Goal: Task Accomplishment & Management: Use online tool/utility

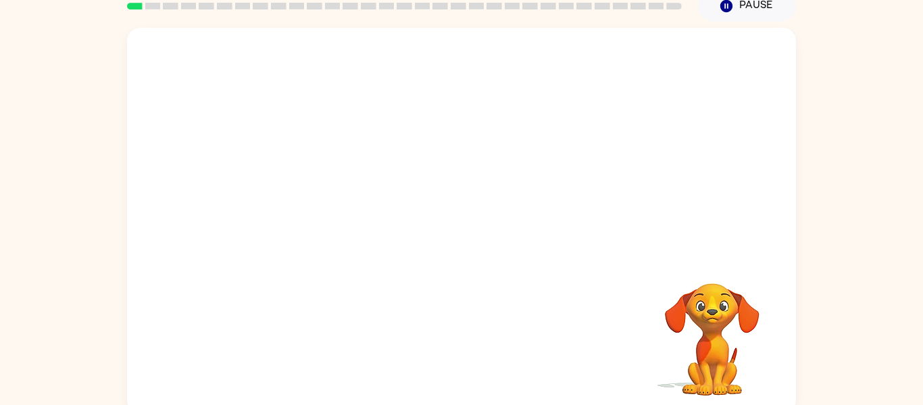
scroll to position [58, 0]
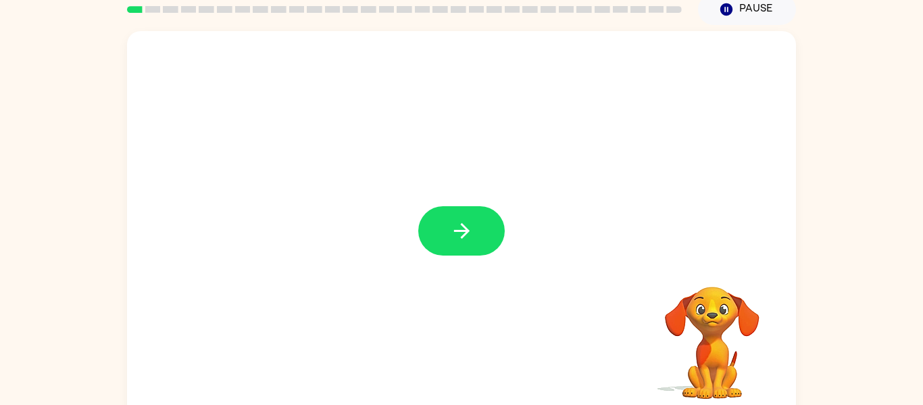
click at [507, 238] on div at bounding box center [461, 224] width 669 height 386
click at [484, 235] on button "button" at bounding box center [461, 230] width 86 height 49
click at [484, 235] on div at bounding box center [461, 224] width 669 height 386
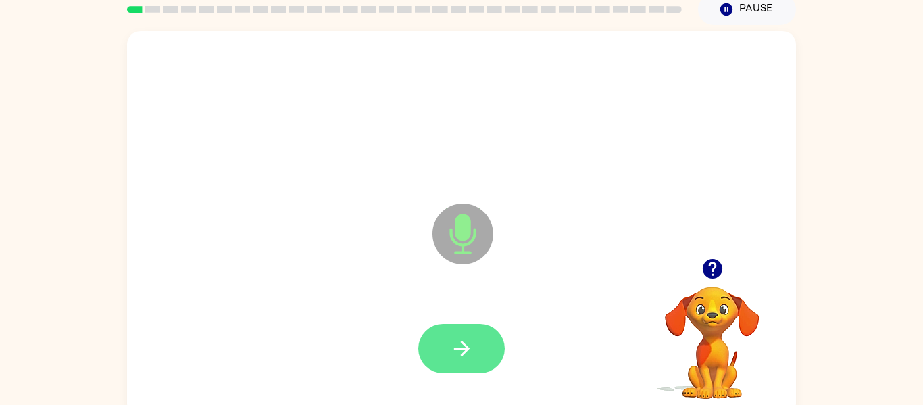
click at [455, 361] on button "button" at bounding box center [461, 348] width 86 height 49
click at [455, 362] on button "button" at bounding box center [461, 348] width 86 height 49
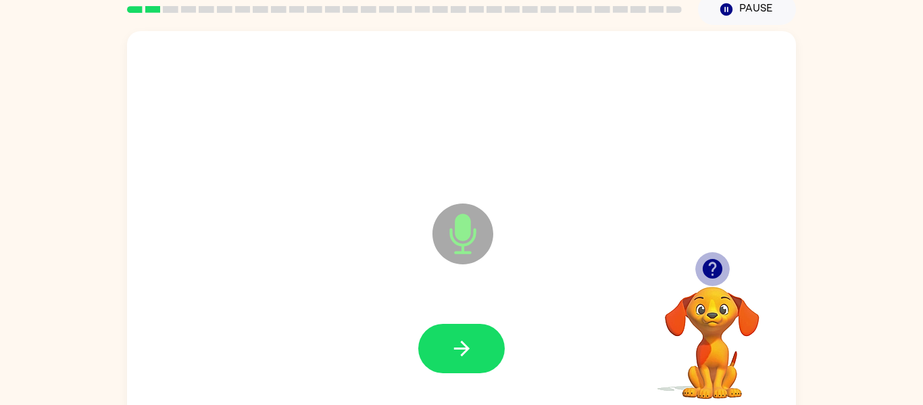
click at [707, 268] on icon "button" at bounding box center [712, 269] width 20 height 20
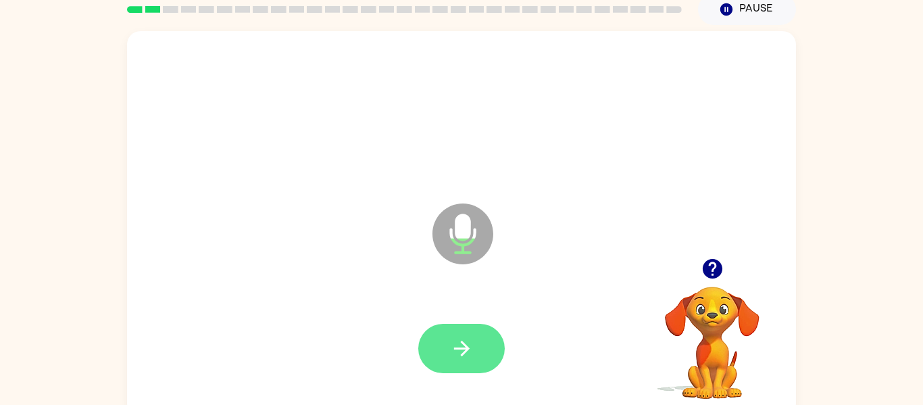
click at [467, 338] on icon "button" at bounding box center [462, 348] width 24 height 24
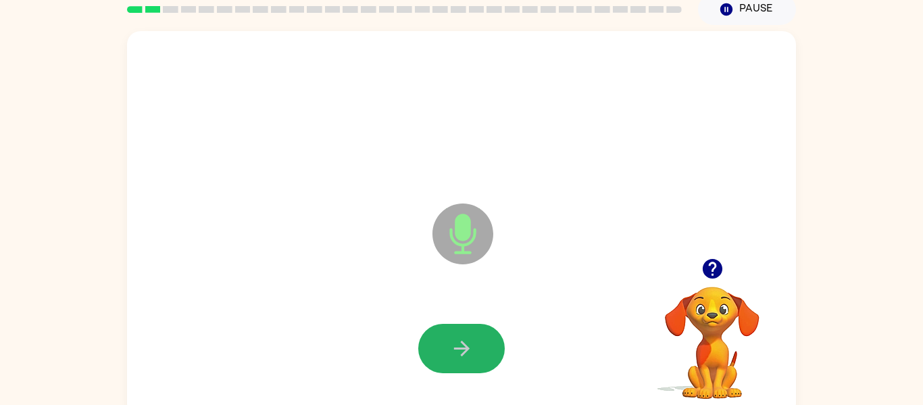
click at [467, 338] on icon "button" at bounding box center [462, 348] width 24 height 24
click at [701, 268] on icon "button" at bounding box center [713, 269] width 24 height 24
click at [433, 355] on button "button" at bounding box center [461, 348] width 86 height 49
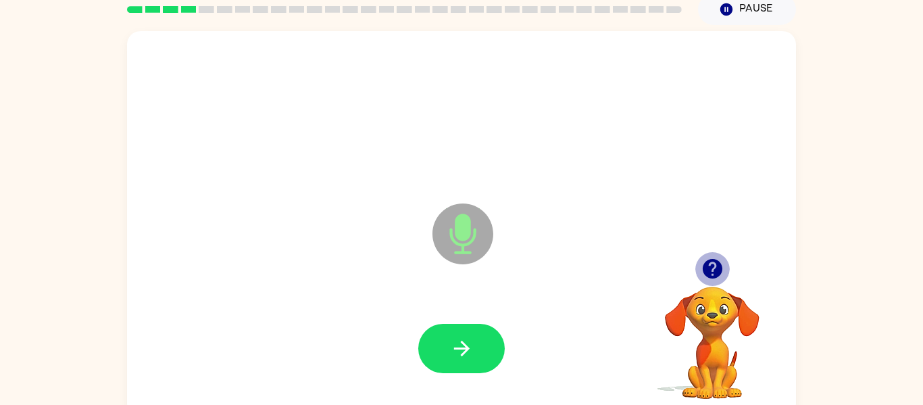
click at [717, 276] on icon "button" at bounding box center [712, 269] width 20 height 20
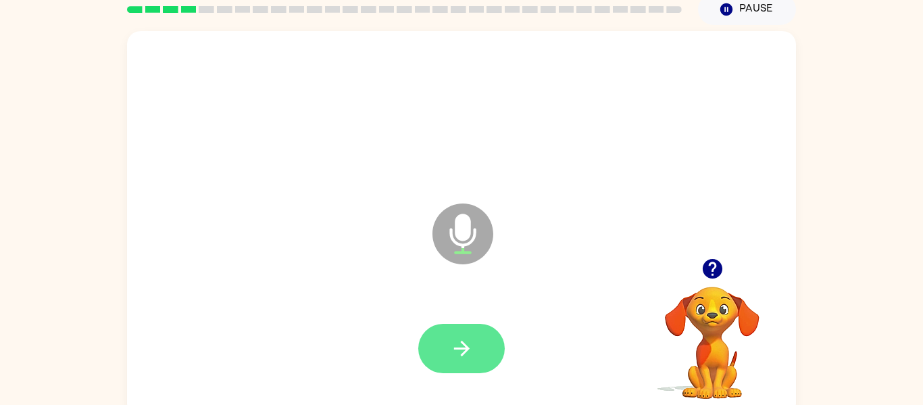
click at [474, 348] on button "button" at bounding box center [461, 348] width 86 height 49
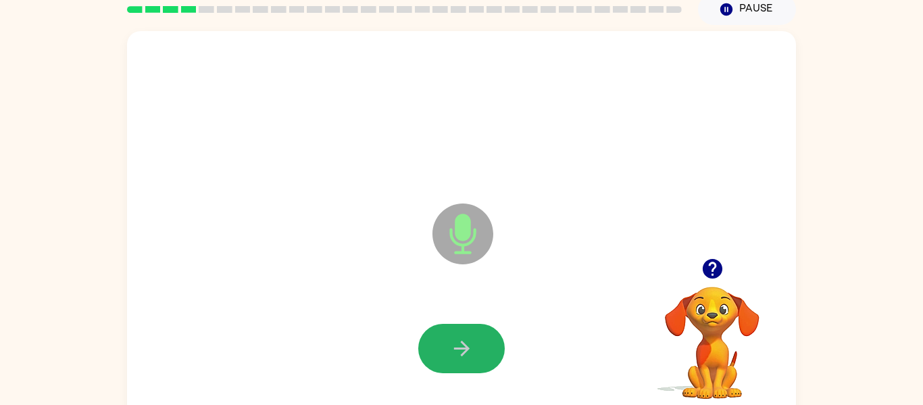
click at [474, 348] on button "button" at bounding box center [461, 348] width 86 height 49
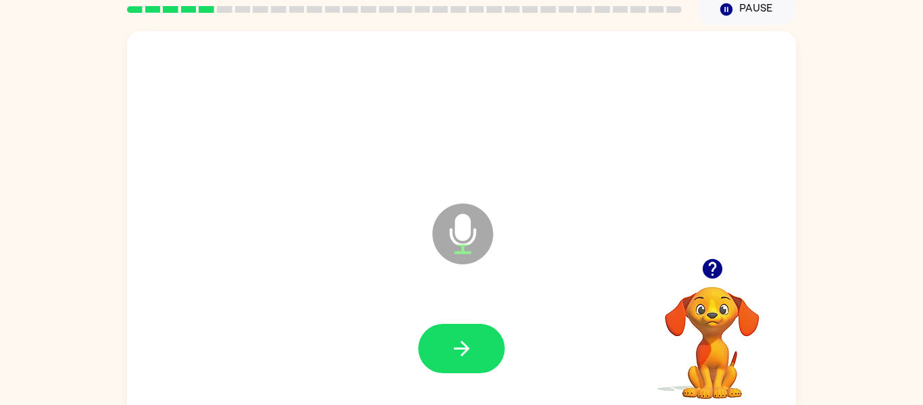
click at [474, 348] on button "button" at bounding box center [461, 348] width 86 height 49
click at [708, 271] on icon "button" at bounding box center [712, 269] width 20 height 20
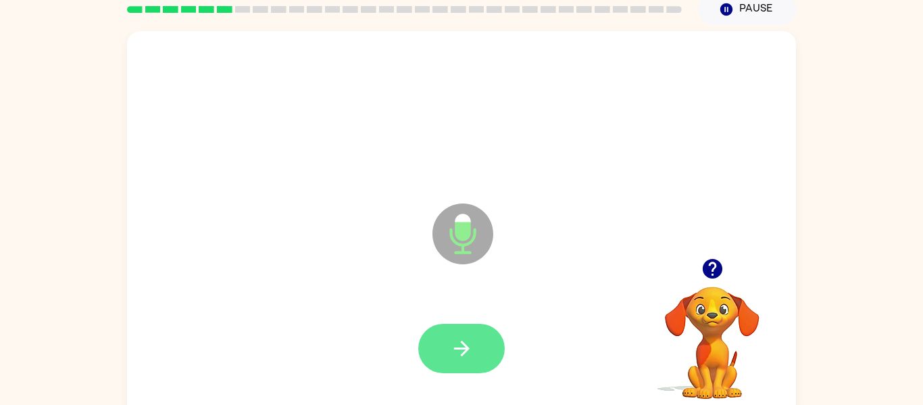
click at [485, 340] on button "button" at bounding box center [461, 348] width 86 height 49
click at [484, 341] on button "button" at bounding box center [461, 348] width 86 height 49
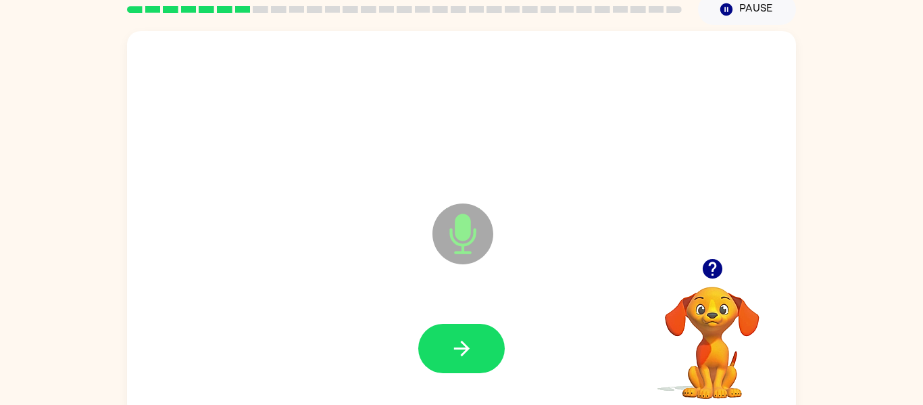
click at [484, 341] on button "button" at bounding box center [461, 348] width 86 height 49
click at [708, 263] on icon "button" at bounding box center [712, 269] width 20 height 20
click at [708, 263] on div "Microphone The Microphone is here when it is your turn to talk" at bounding box center [461, 224] width 669 height 386
click at [477, 358] on button "button" at bounding box center [461, 348] width 86 height 49
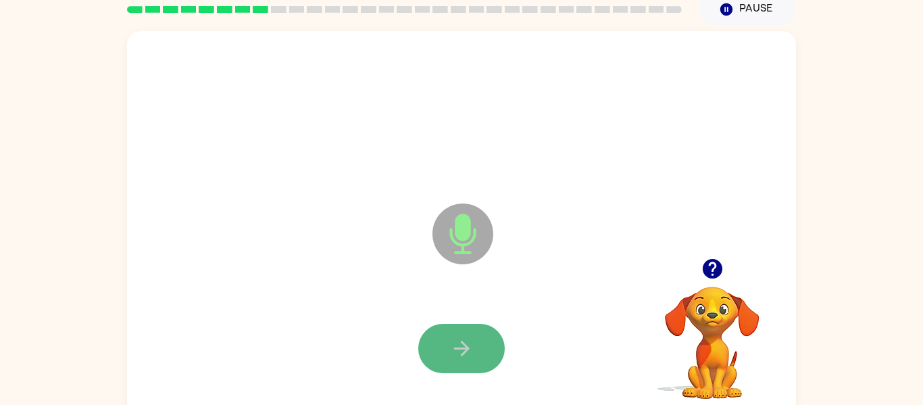
click at [488, 344] on button "button" at bounding box center [461, 348] width 86 height 49
click at [487, 345] on button "button" at bounding box center [461, 348] width 86 height 49
click at [486, 340] on button "button" at bounding box center [461, 348] width 86 height 49
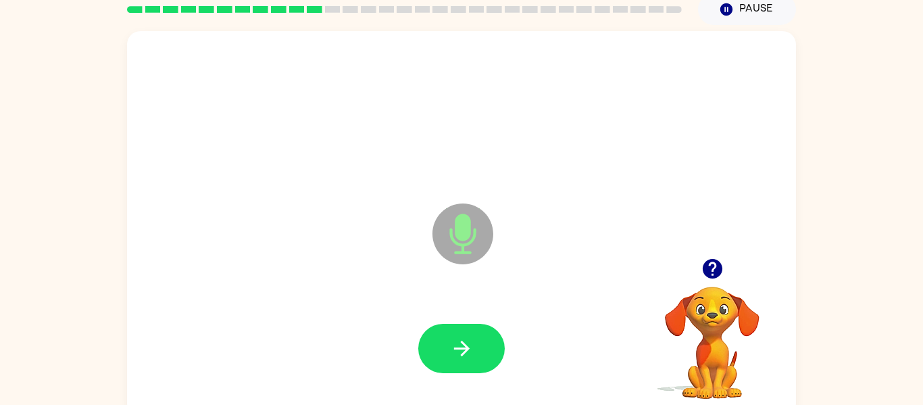
click at [486, 340] on button "button" at bounding box center [461, 348] width 86 height 49
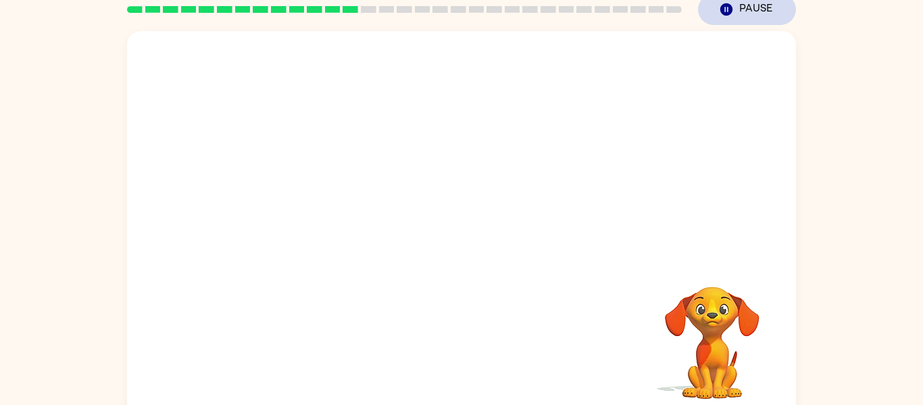
click at [724, 9] on icon "button" at bounding box center [726, 9] width 12 height 12
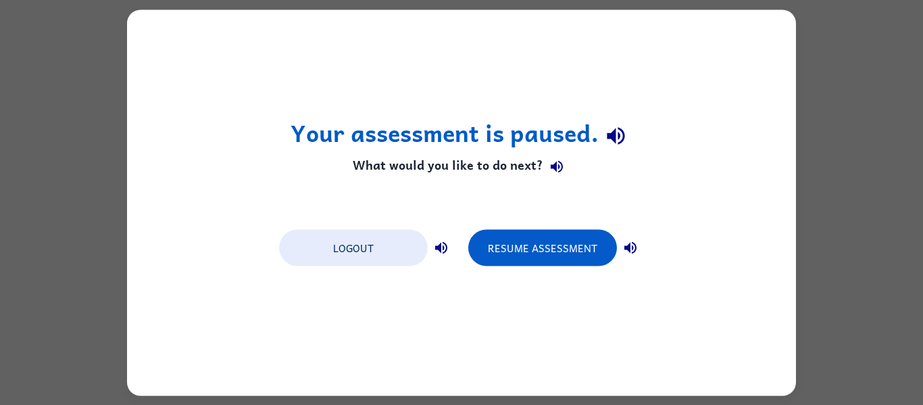
scroll to position [0, 0]
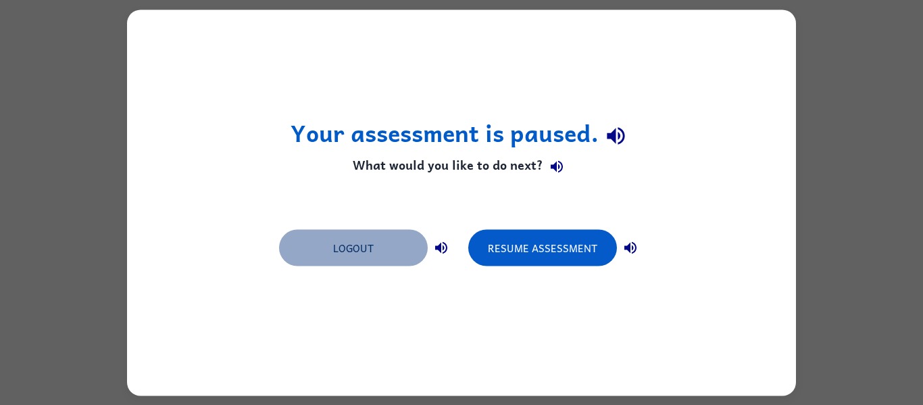
click at [367, 258] on button "Logout" at bounding box center [353, 247] width 149 height 36
